Goal: Navigation & Orientation: Understand site structure

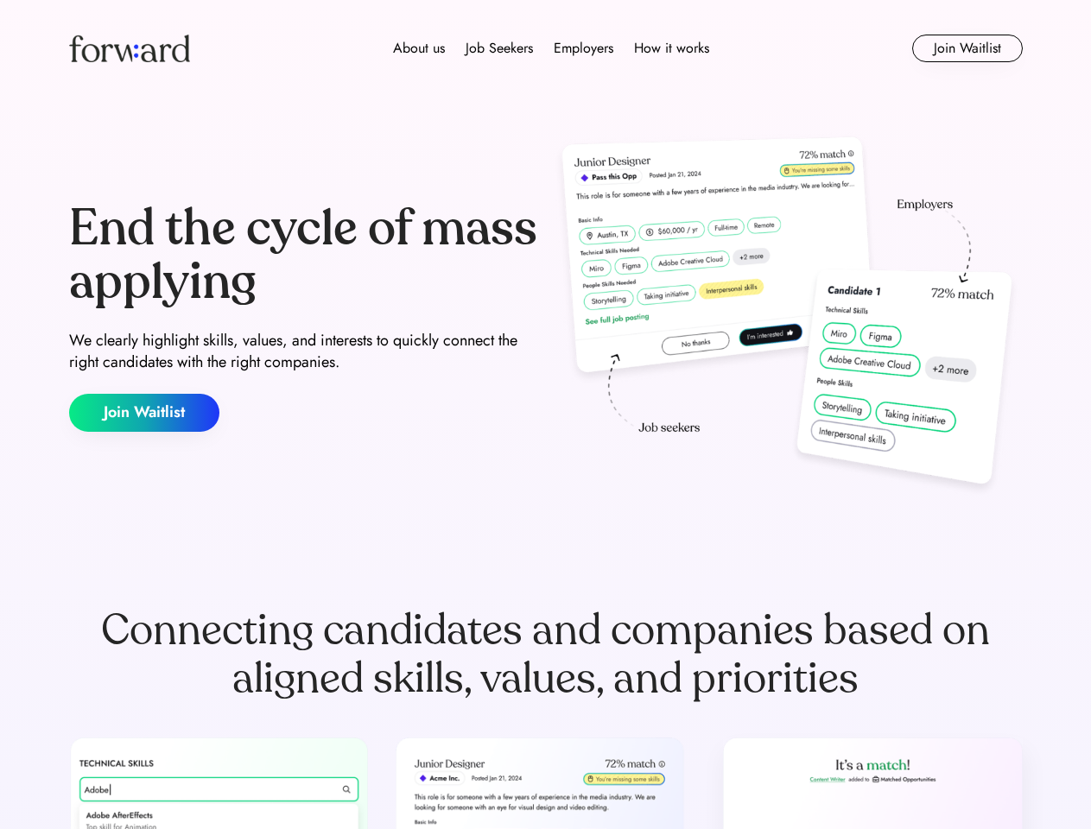
click at [545, 415] on div "End the cycle of mass applying We clearly highlight skills, values, and interes…" at bounding box center [546, 316] width 954 height 371
click at [546, 48] on div "About us Job Seekers Employers How it works" at bounding box center [551, 48] width 681 height 21
click at [130, 48] on img at bounding box center [129, 49] width 121 height 28
click at [551, 48] on div "About us Job Seekers Employers How it works" at bounding box center [551, 48] width 681 height 21
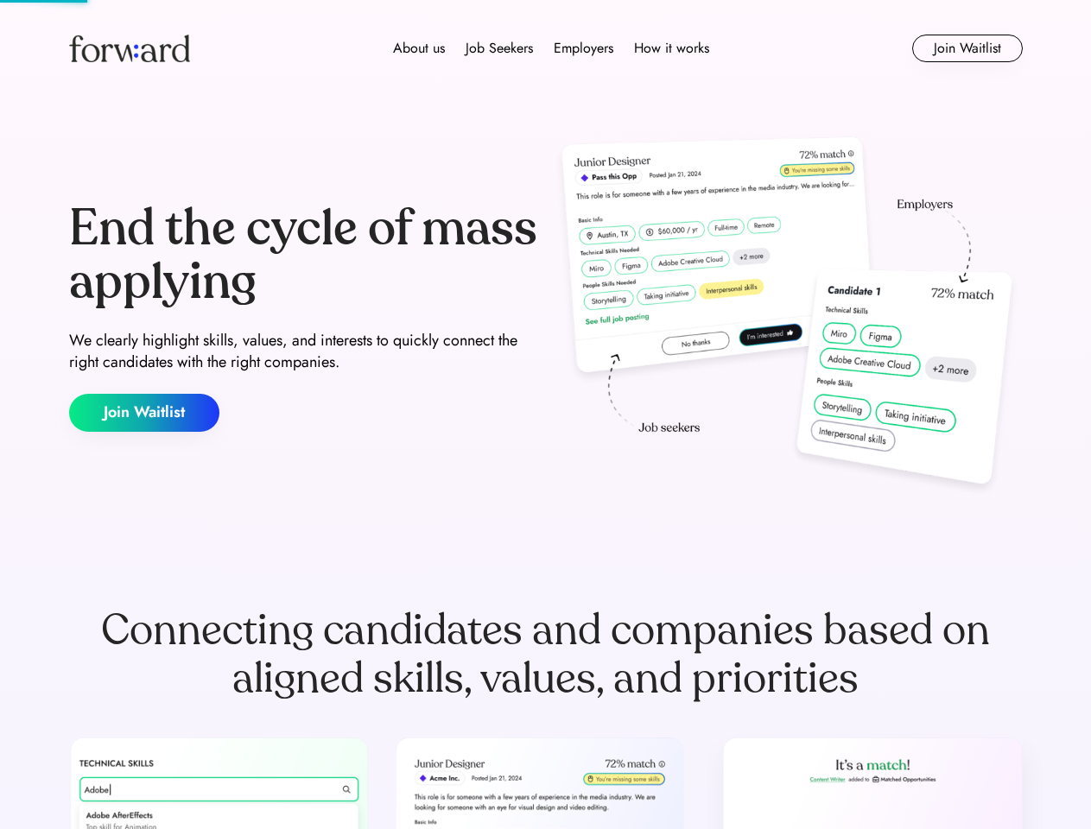
click at [419, 48] on div "About us" at bounding box center [419, 48] width 52 height 21
click at [499, 48] on div "Job Seekers" at bounding box center [499, 48] width 67 height 21
click at [583, 48] on div "Employers" at bounding box center [584, 48] width 60 height 21
click at [670, 48] on div "How it works" at bounding box center [671, 48] width 75 height 21
click at [967, 48] on button "Join Waitlist" at bounding box center [967, 49] width 111 height 28
